Goal: Transaction & Acquisition: Purchase product/service

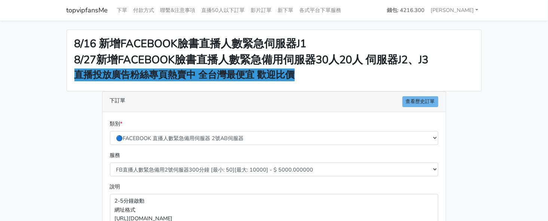
click at [415, 23] on main "8/16 新增FACEBOOK臉書直播人數緊急伺服器J1 8/27新增FACEBOOK臉書直播人數緊急備用伺服器30人20人 伺服器J2、J3 直播投放廣告粉…" at bounding box center [274, 201] width 548 height 360
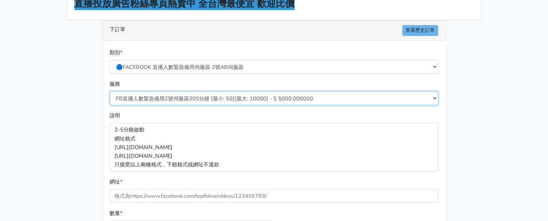
click at [227, 120] on form "類別 * 🔵FACEBOOK 直播人數緊急備用伺服器 2號AB伺服器 🔵FACEBOOK 網軍專用貼文留言 安全保密 🔵9/30 FACEBOOK 直播人數緩…" at bounding box center [274, 163] width 328 height 231
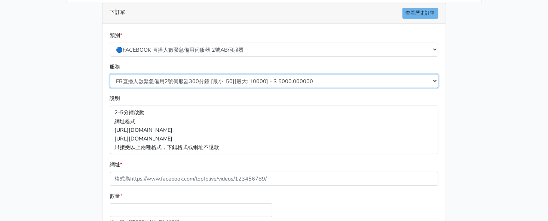
scroll to position [93, 0]
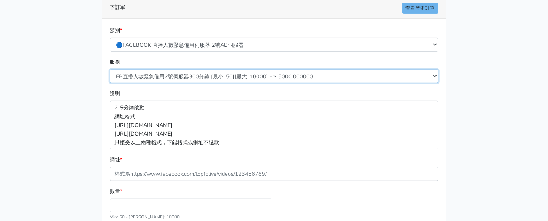
click at [228, 79] on select "FB直播人數緊急備用2號伺服器300分鐘 [最小: 50][最大: 10000] - $ 5000.000000 FB直播人數緊急備用2號伺服器60分鐘 [最…" at bounding box center [274, 76] width 328 height 14
select select "578"
click at [110, 69] on select "FB直播人數緊急備用2號伺服器300分鐘 [最小: 50][最大: 10000] - $ 5000.000000 FB直播人數緊急備用2號伺服器60分鐘 [最…" at bounding box center [274, 76] width 328 height 14
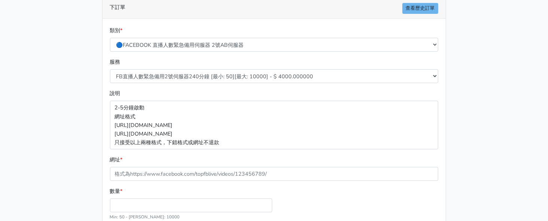
click at [129, 195] on div "數量 * Min: 50 - Max: 10000" at bounding box center [191, 203] width 166 height 34
click at [130, 200] on input "數量 *" at bounding box center [191, 205] width 162 height 14
type input "100"
type input "400.000"
click at [64, 79] on div "8/16 新增FACEBOOK臉書直播人數緊急伺服器J1 8/27新增FACEBOOK臉書直播人數緊急備用伺服器30人20人 伺服器J2、J3 直播投放廣告粉…" at bounding box center [274, 107] width 426 height 342
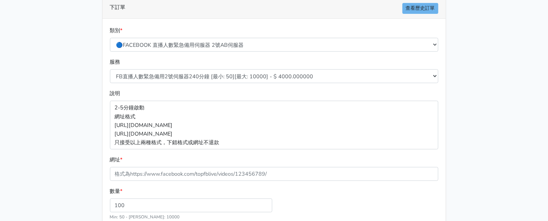
click at [497, 37] on main "8/16 新增FACEBOOK臉書直播人數緊急伺服器J1 8/27新增FACEBOOK臉書直播人數緊急備用伺服器30人20人 伺服器J2、J3 直播投放廣告粉…" at bounding box center [274, 107] width 548 height 360
drag, startPoint x: 480, startPoint y: 70, endPoint x: 404, endPoint y: 45, distance: 79.8
click at [480, 70] on div "8/16 新增FACEBOOK臉書直播人數緊急伺服器J1 8/27新增FACEBOOK臉書直播人數緊急備用伺服器30人20人 伺服器J2、J3 直播投放廣告粉…" at bounding box center [274, 107] width 426 height 342
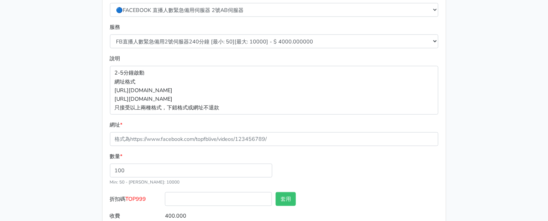
scroll to position [160, 0]
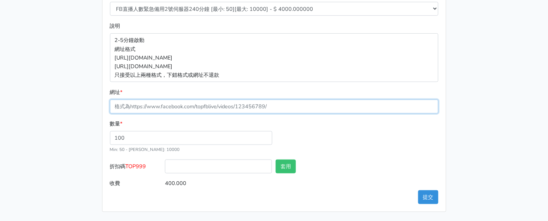
drag, startPoint x: 154, startPoint y: 106, endPoint x: 154, endPoint y: 112, distance: 5.6
click at [154, 106] on input "網址 *" at bounding box center [274, 106] width 328 height 14
paste input "[URL][DOMAIN_NAME]"
type input "[URL][DOMAIN_NAME]"
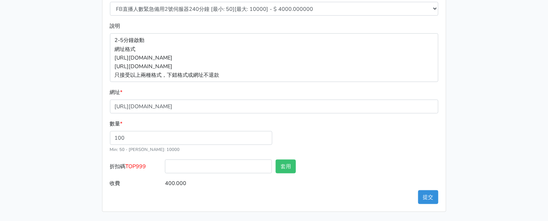
click at [139, 164] on span "TOP999" at bounding box center [136, 165] width 21 height 7
click at [165, 164] on input "折扣碼 TOP999" at bounding box center [218, 166] width 107 height 14
click at [139, 164] on span "TOP999" at bounding box center [136, 165] width 21 height 7
click at [165, 164] on input "折扣碼 TOP999" at bounding box center [218, 166] width 107 height 14
copy span "TOP999"
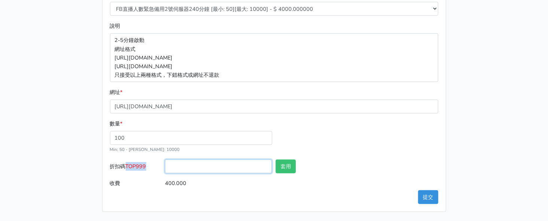
drag, startPoint x: 198, startPoint y: 164, endPoint x: 240, endPoint y: 167, distance: 41.9
click at [198, 164] on input "折扣碼 TOP999" at bounding box center [218, 166] width 107 height 14
paste input "TOP999"
type input "TOP999"
click at [281, 167] on button "套用" at bounding box center [285, 166] width 20 height 14
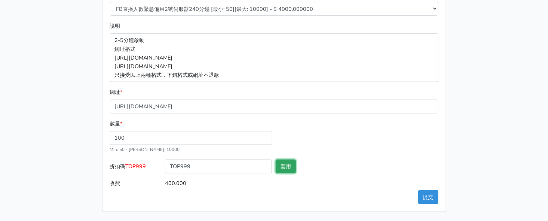
type input "套用失敗"
click at [428, 198] on button "提交" at bounding box center [428, 197] width 20 height 14
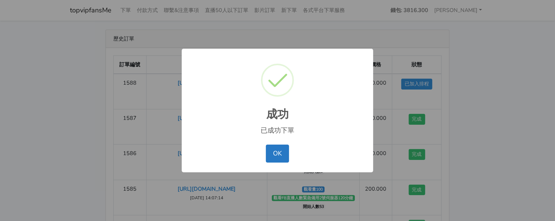
click at [415, 45] on div "成功 × 已成功下單 OK No Cancel" at bounding box center [277, 110] width 555 height 221
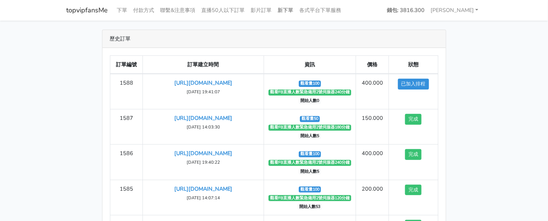
drag, startPoint x: 500, startPoint y: 46, endPoint x: 288, endPoint y: 6, distance: 216.1
click at [495, 47] on main "歷史訂單 訂單編號 訂單建立時間 資訊 價格 狀態 1588 [URL][DOMAIN_NAME] ‹" at bounding box center [274, 157] width 548 height 272
